Goal: Check status: Check status

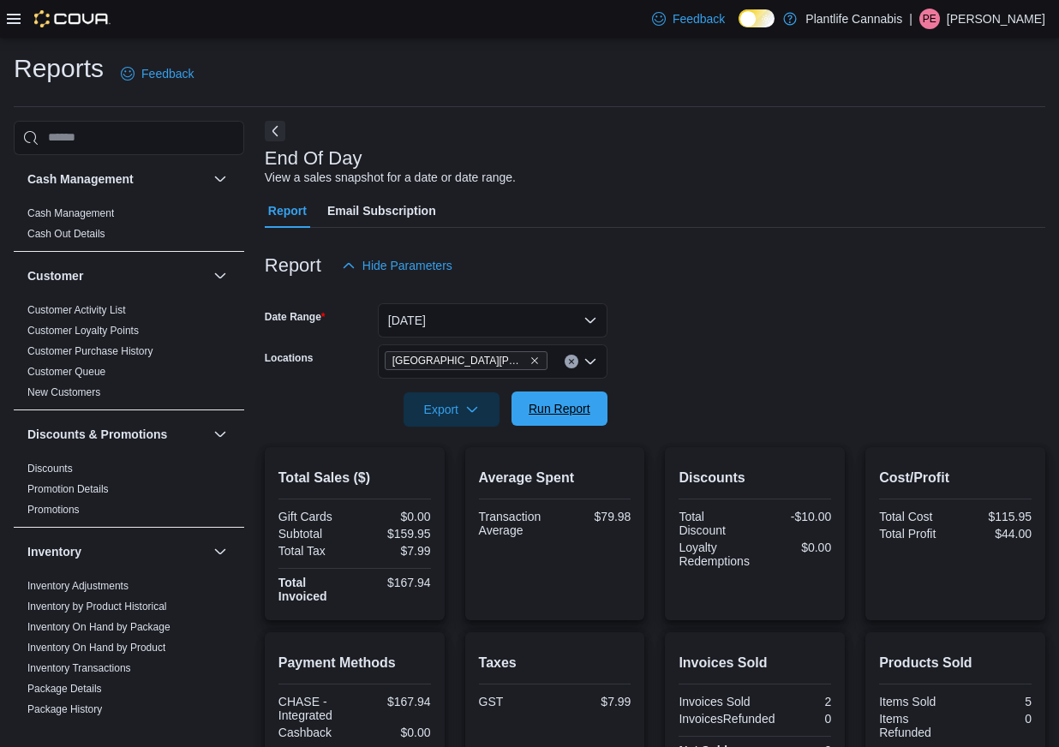
click at [582, 409] on span "Run Report" at bounding box center [559, 408] width 62 height 17
